Goal: Navigation & Orientation: Find specific page/section

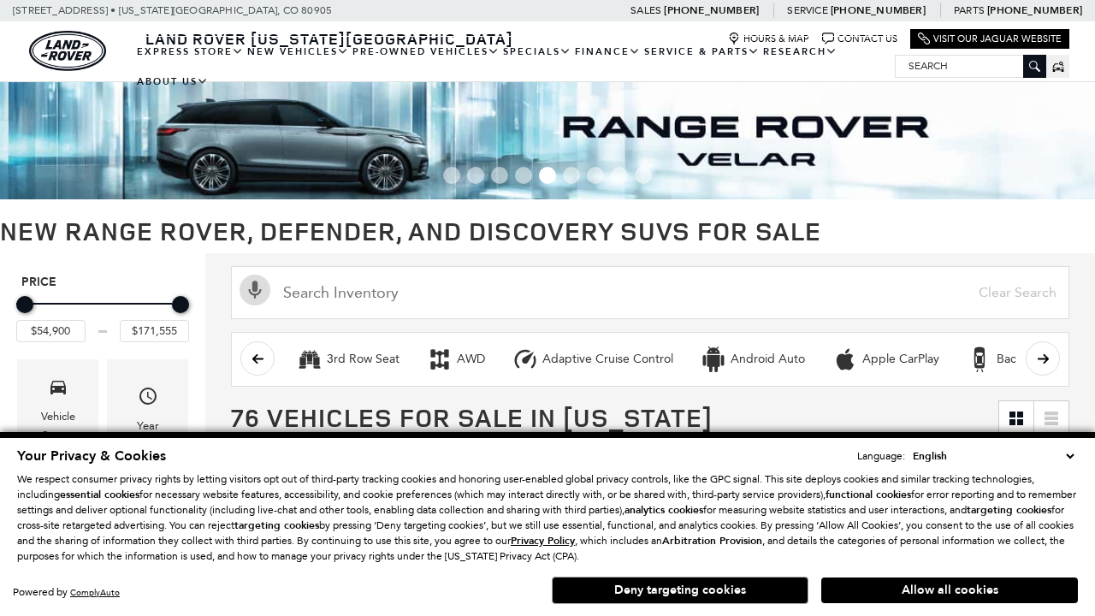
scroll to position [791, 0]
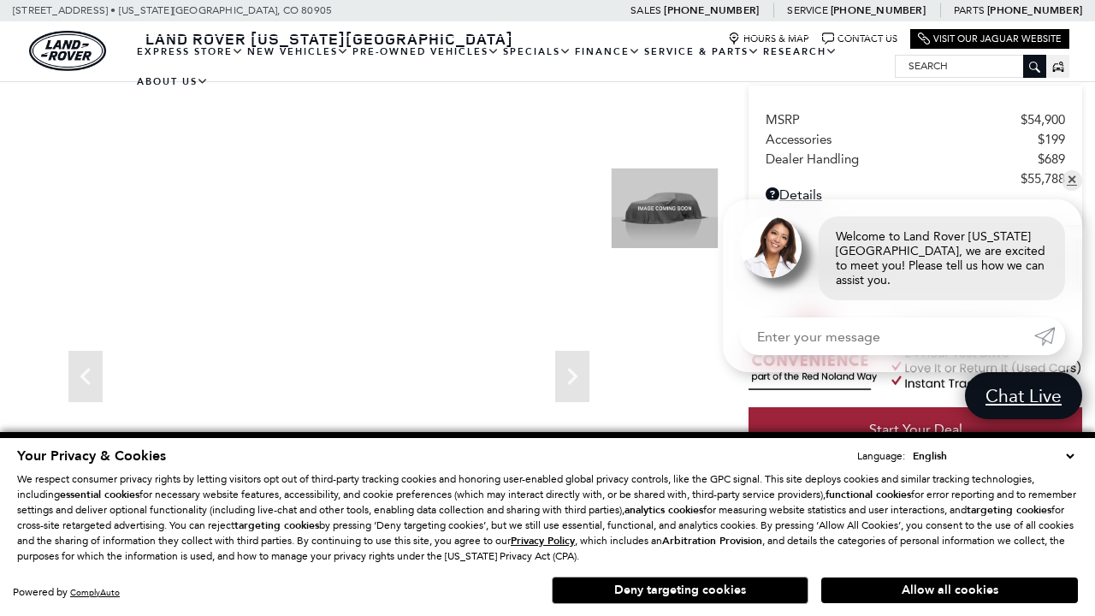
scroll to position [816, 0]
